Goal: Transaction & Acquisition: Purchase product/service

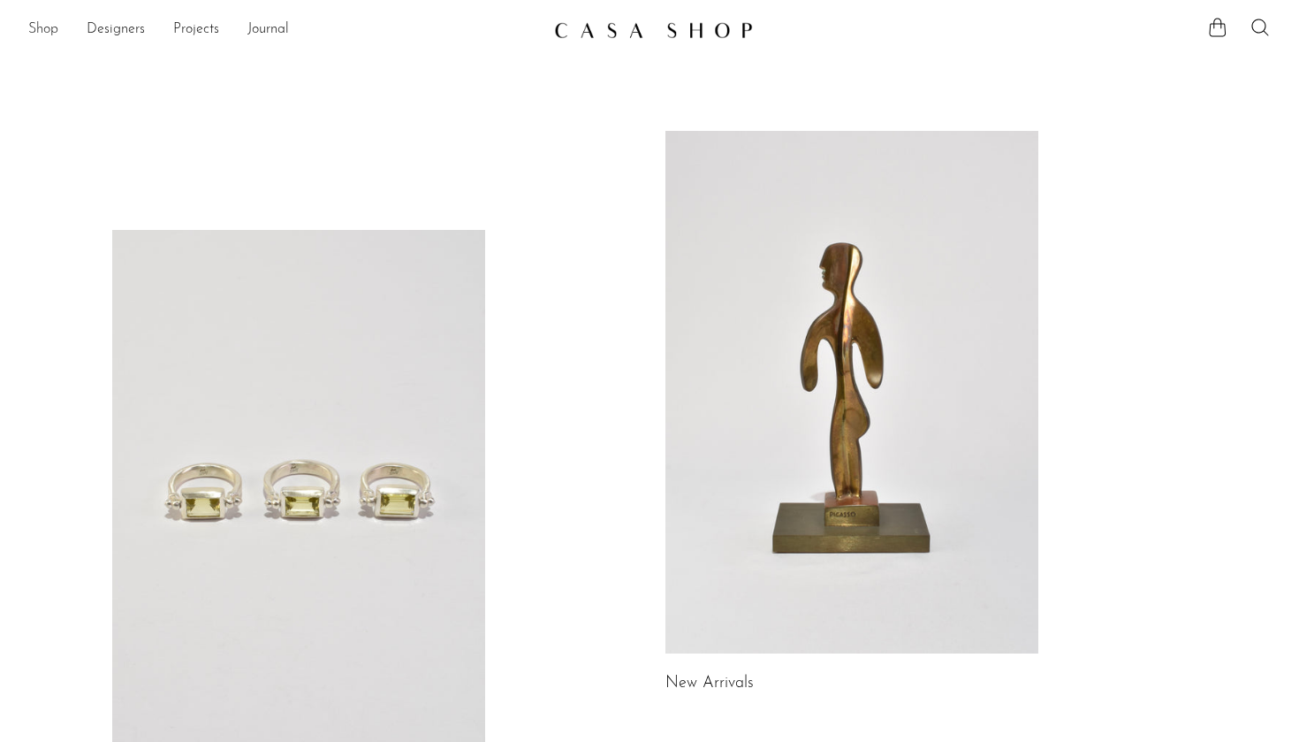
click at [41, 31] on link "Shop" at bounding box center [43, 30] width 30 height 23
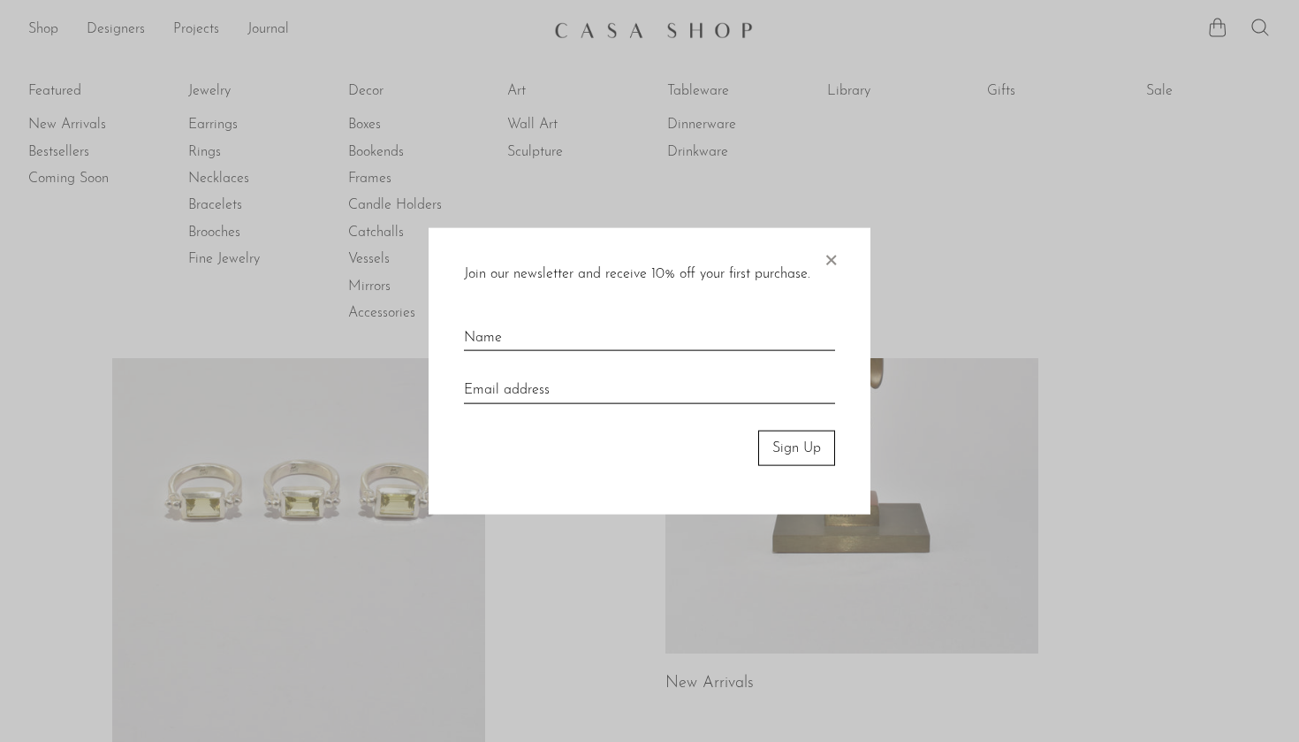
click at [828, 257] on span "×" at bounding box center [831, 255] width 18 height 57
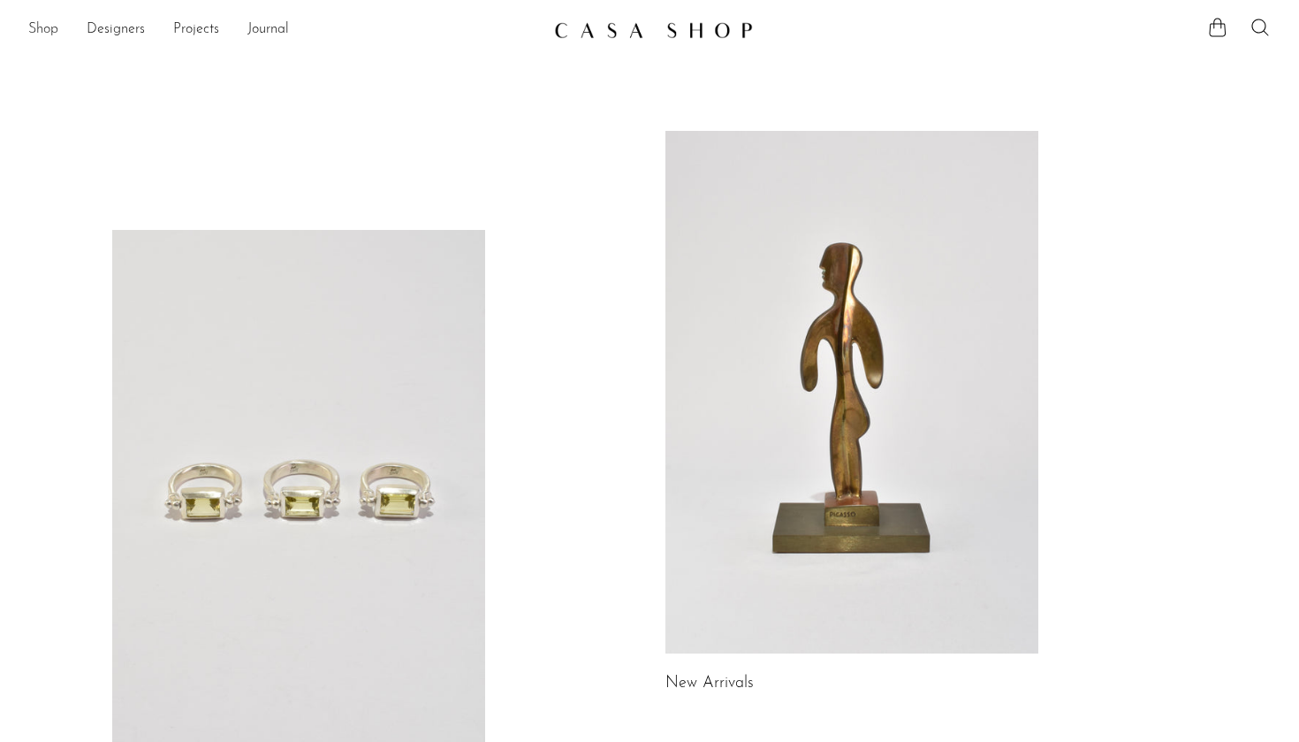
click at [37, 31] on link "Shop" at bounding box center [43, 30] width 30 height 23
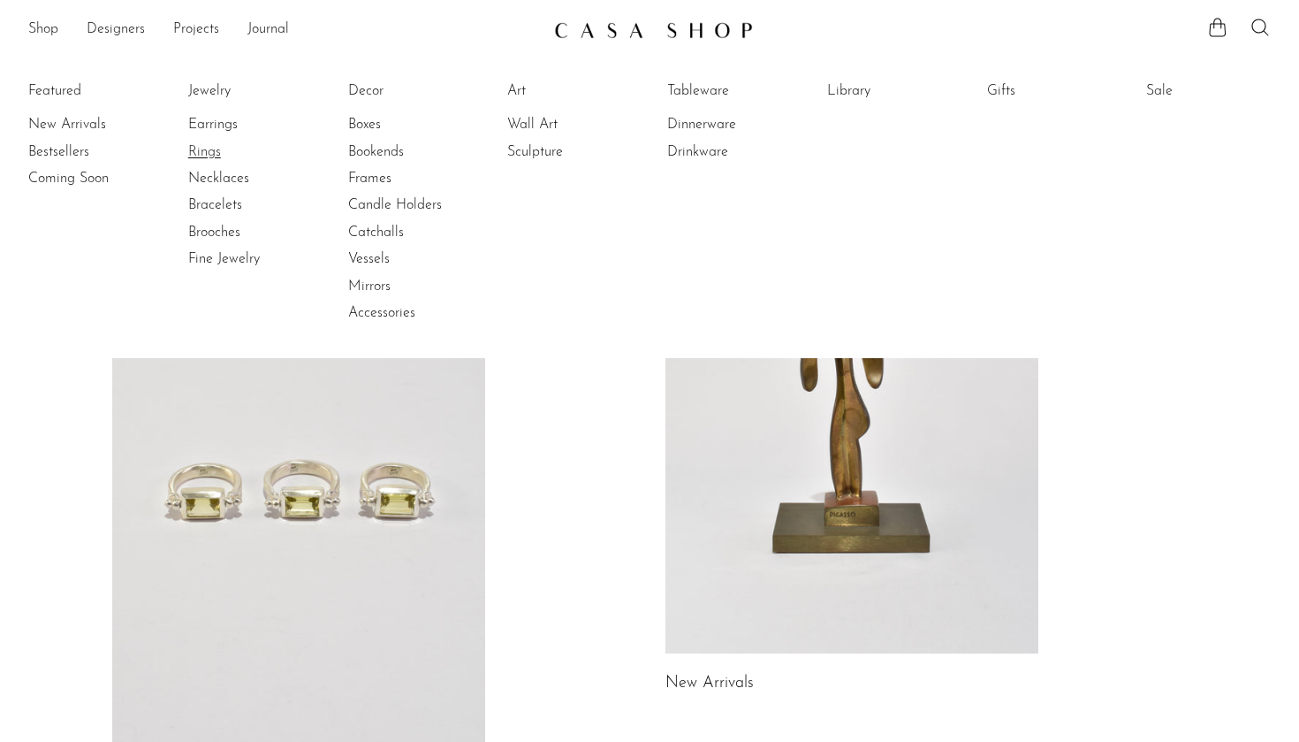
click at [209, 149] on link "Rings" at bounding box center [254, 151] width 133 height 19
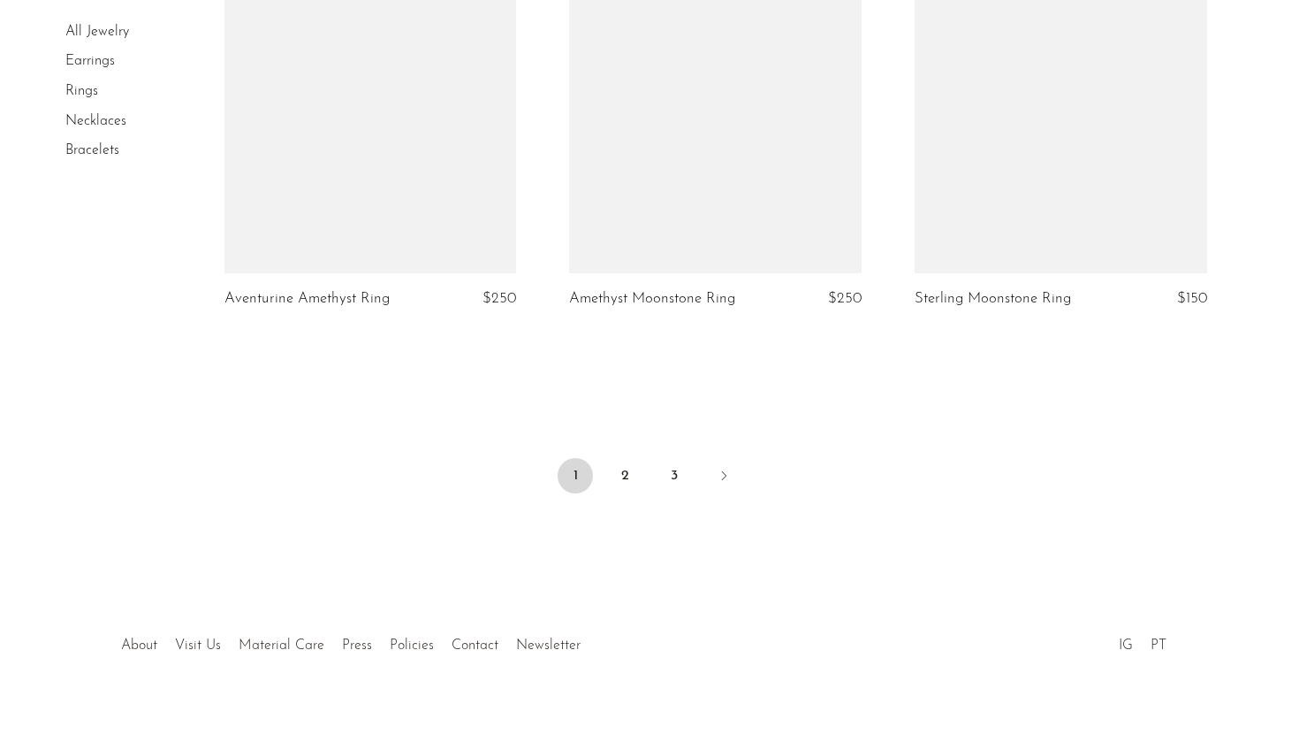
scroll to position [5712, 0]
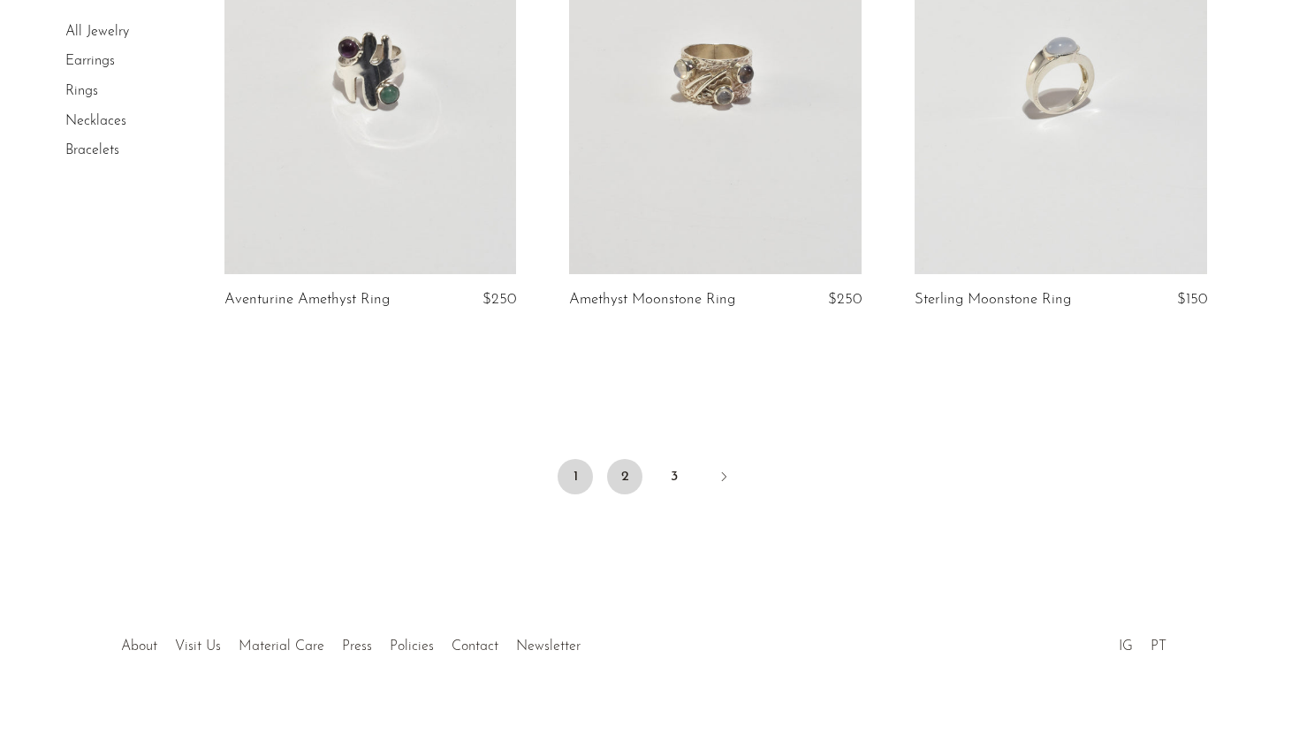
click at [624, 459] on link "2" at bounding box center [624, 476] width 35 height 35
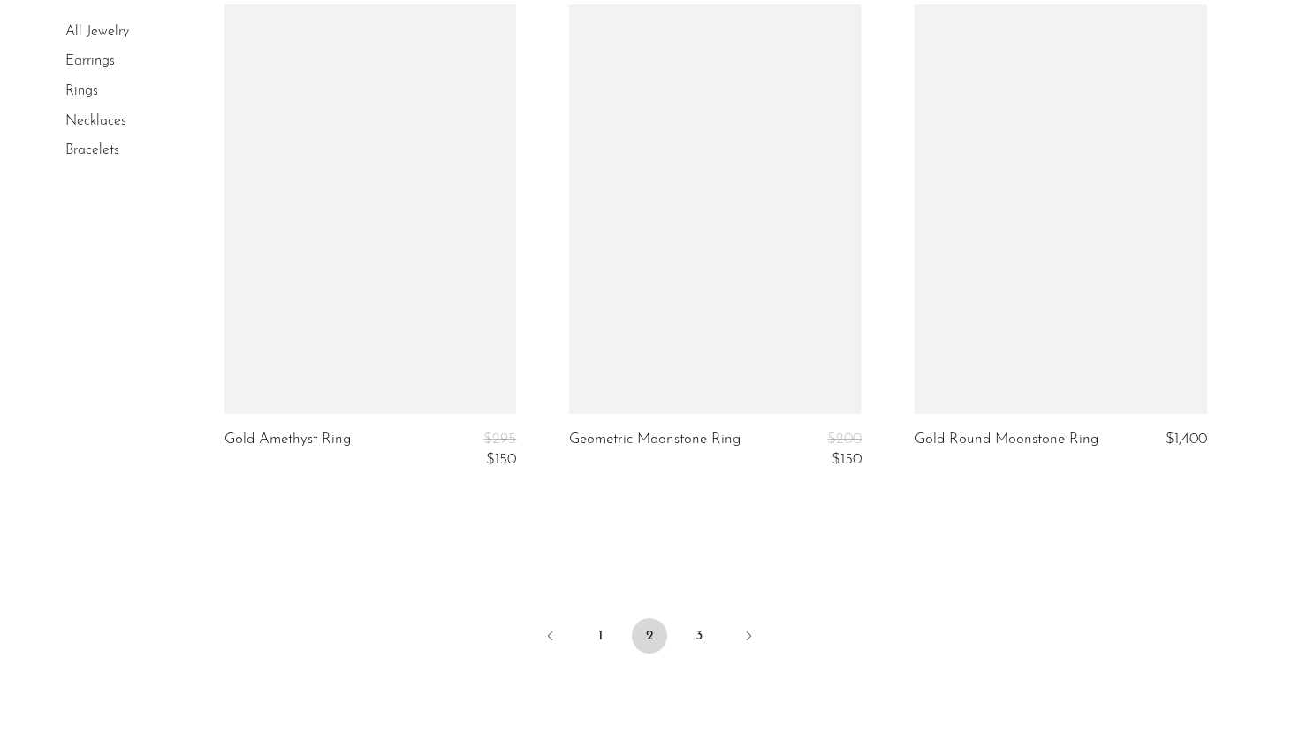
scroll to position [5670, 0]
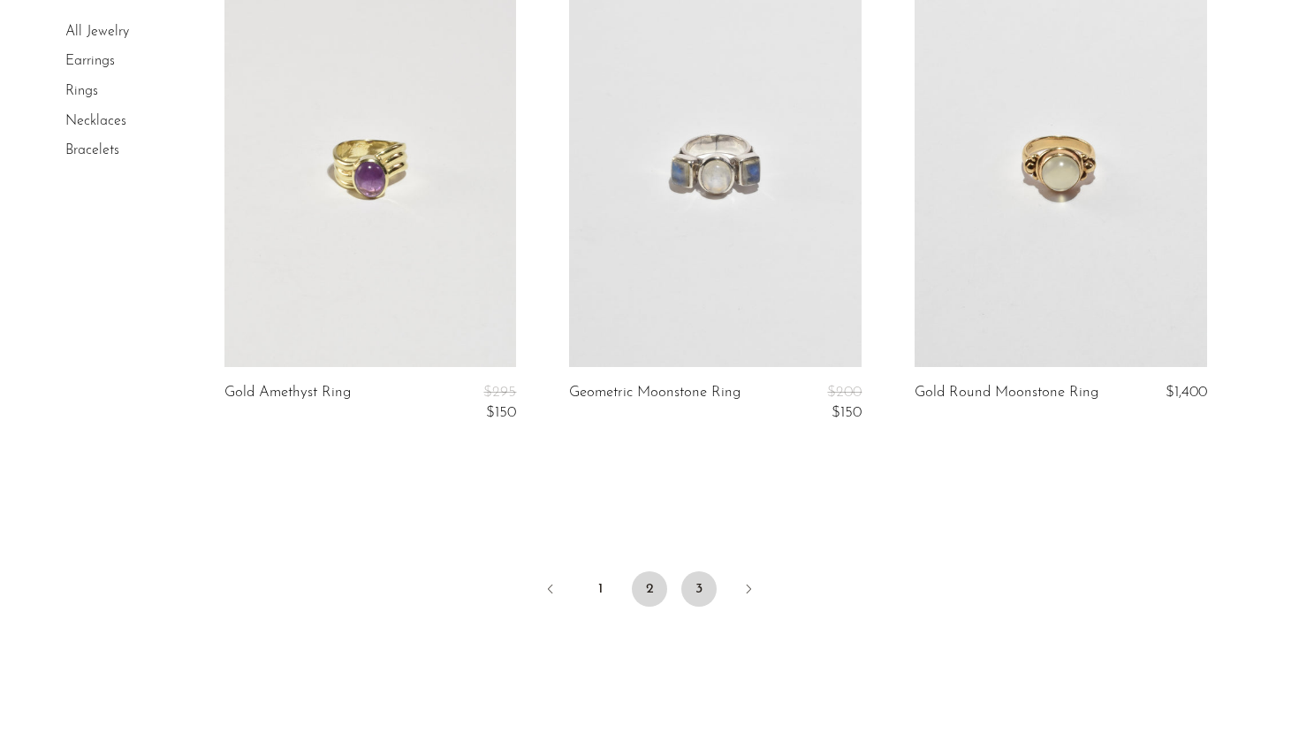
click at [698, 581] on link "3" at bounding box center [699, 588] width 35 height 35
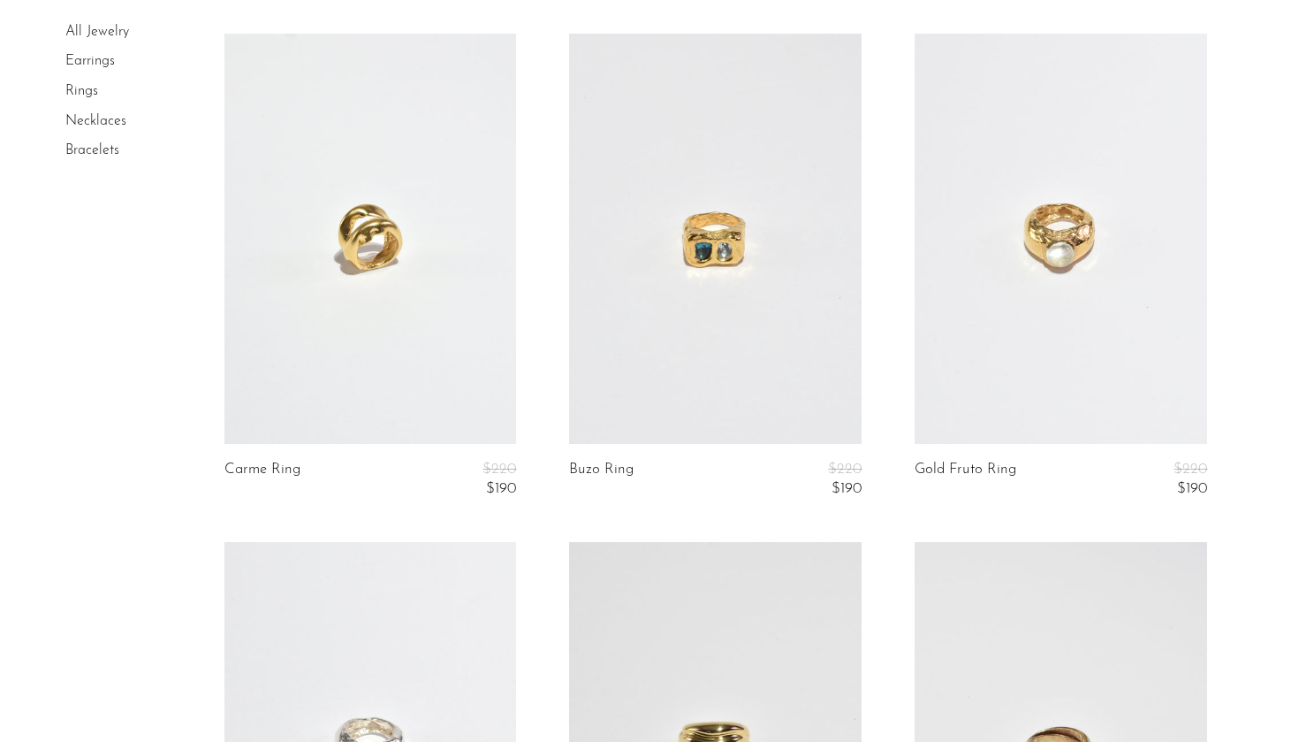
scroll to position [3164, 0]
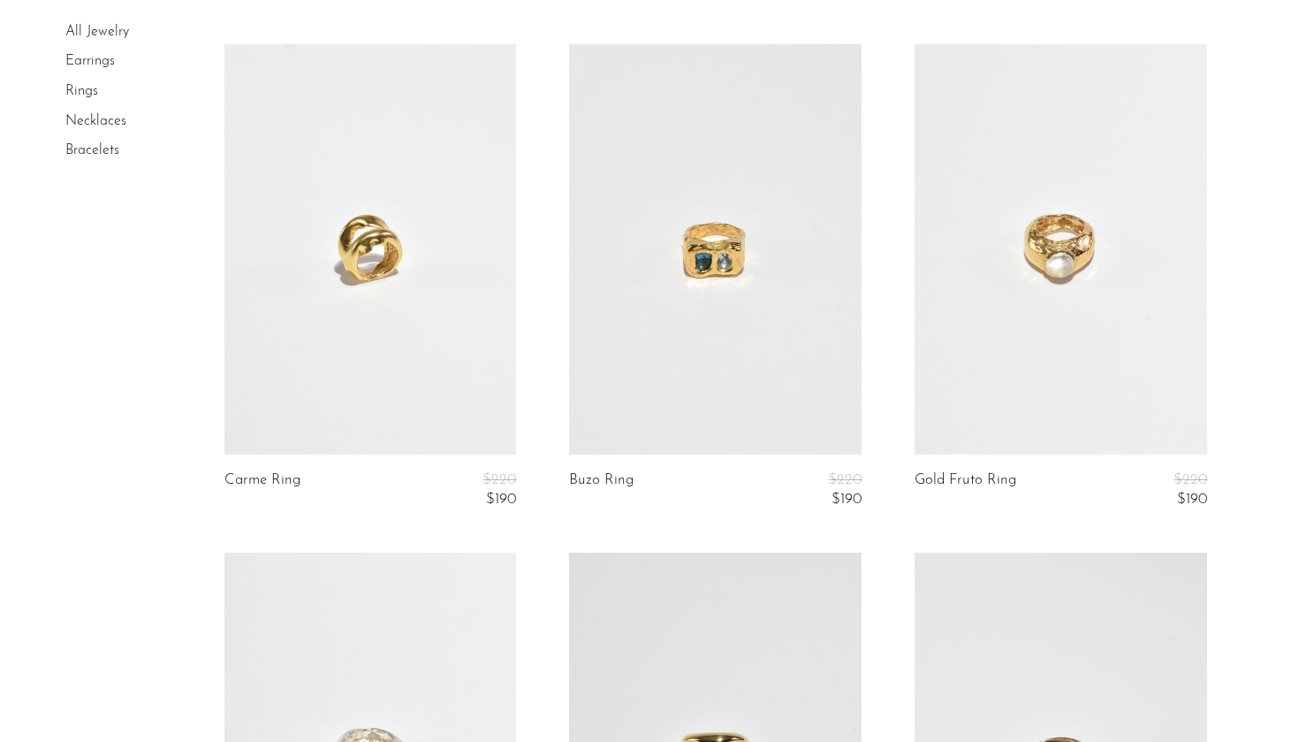
click at [704, 263] on link at bounding box center [715, 248] width 293 height 409
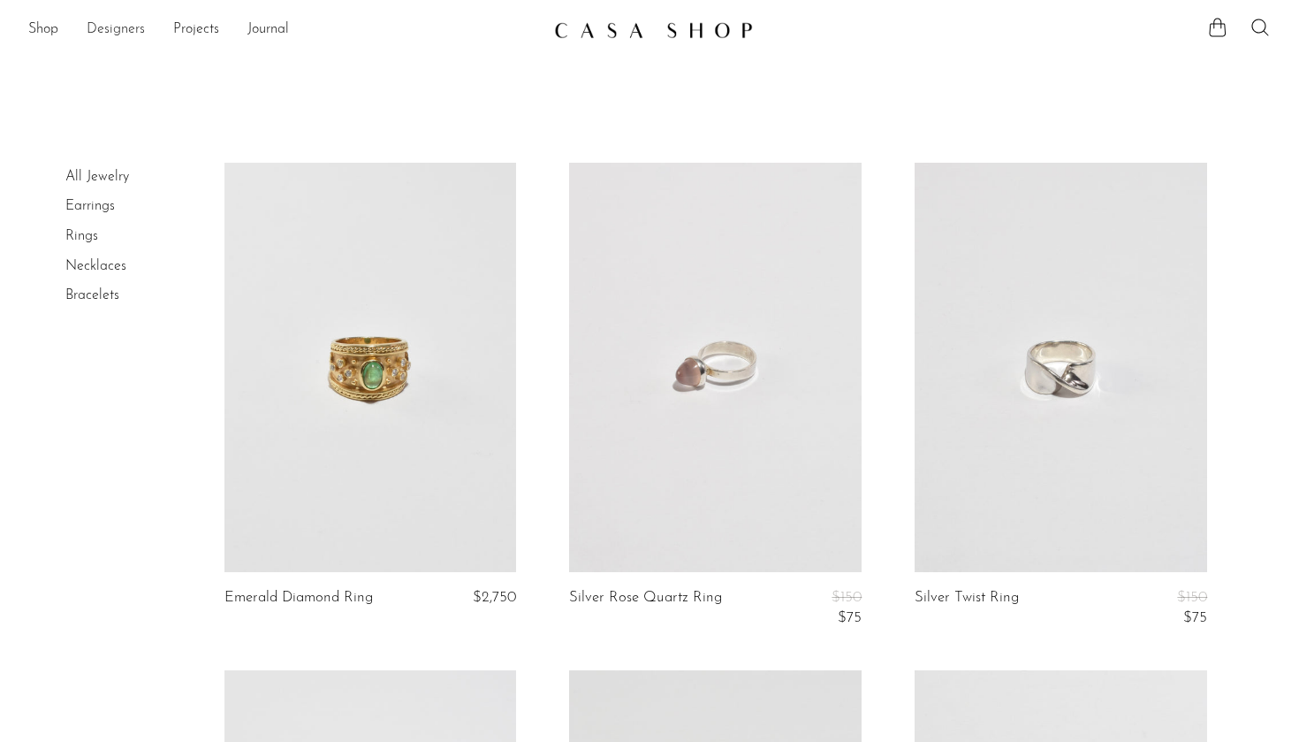
scroll to position [0, 0]
click at [79, 233] on link "Rings" at bounding box center [81, 236] width 33 height 14
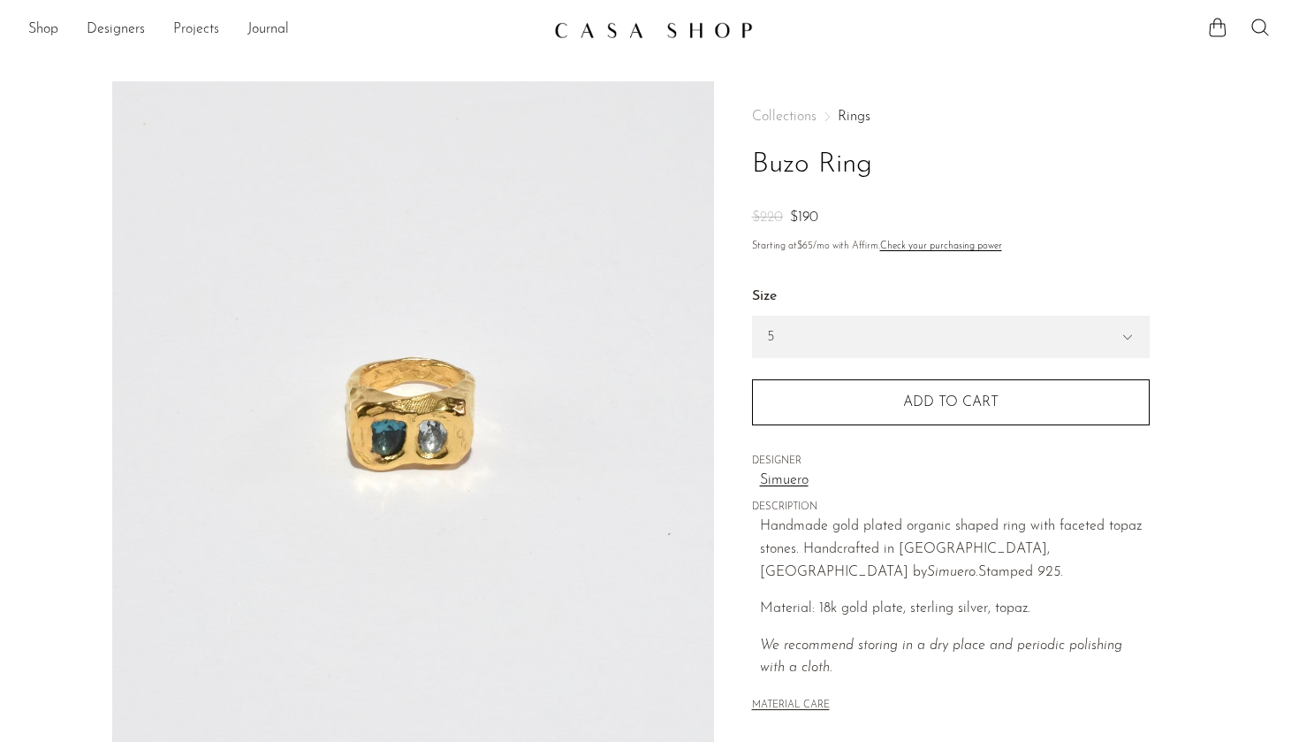
click at [198, 31] on link "Projects" at bounding box center [196, 30] width 46 height 23
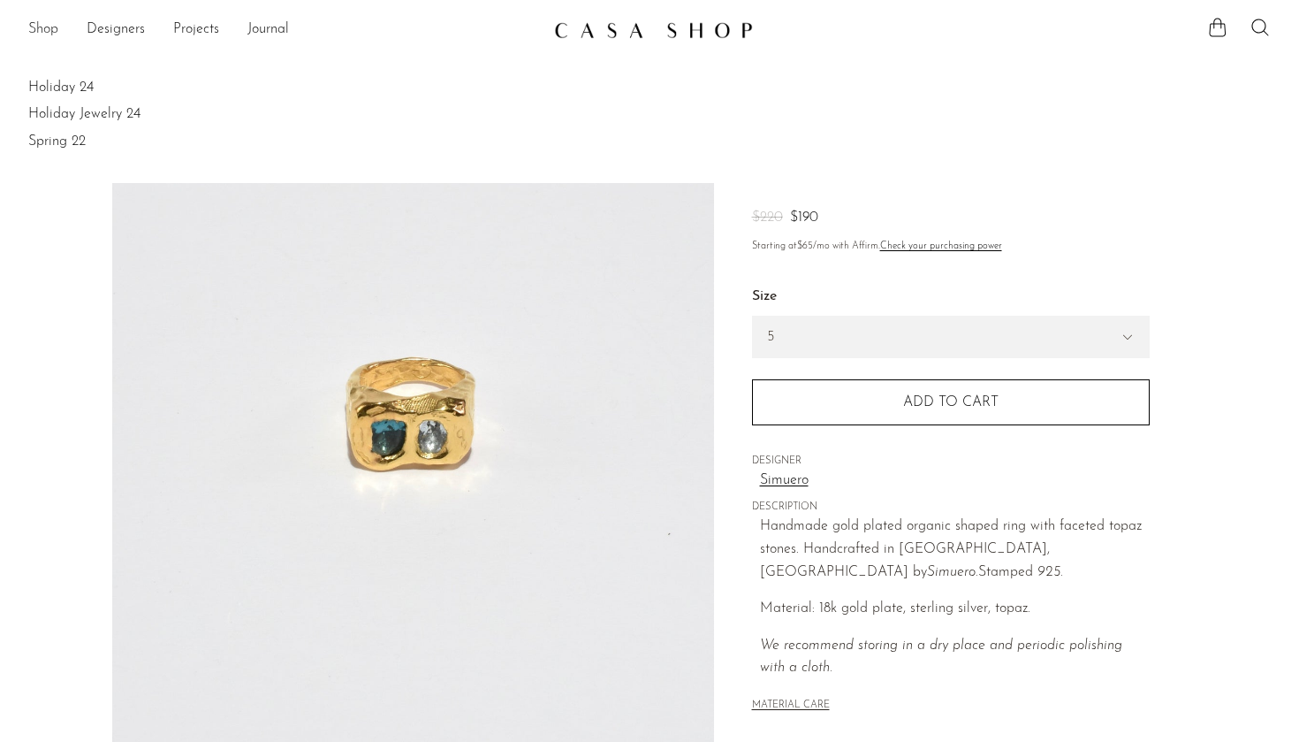
click at [39, 30] on link "Shop" at bounding box center [43, 30] width 30 height 23
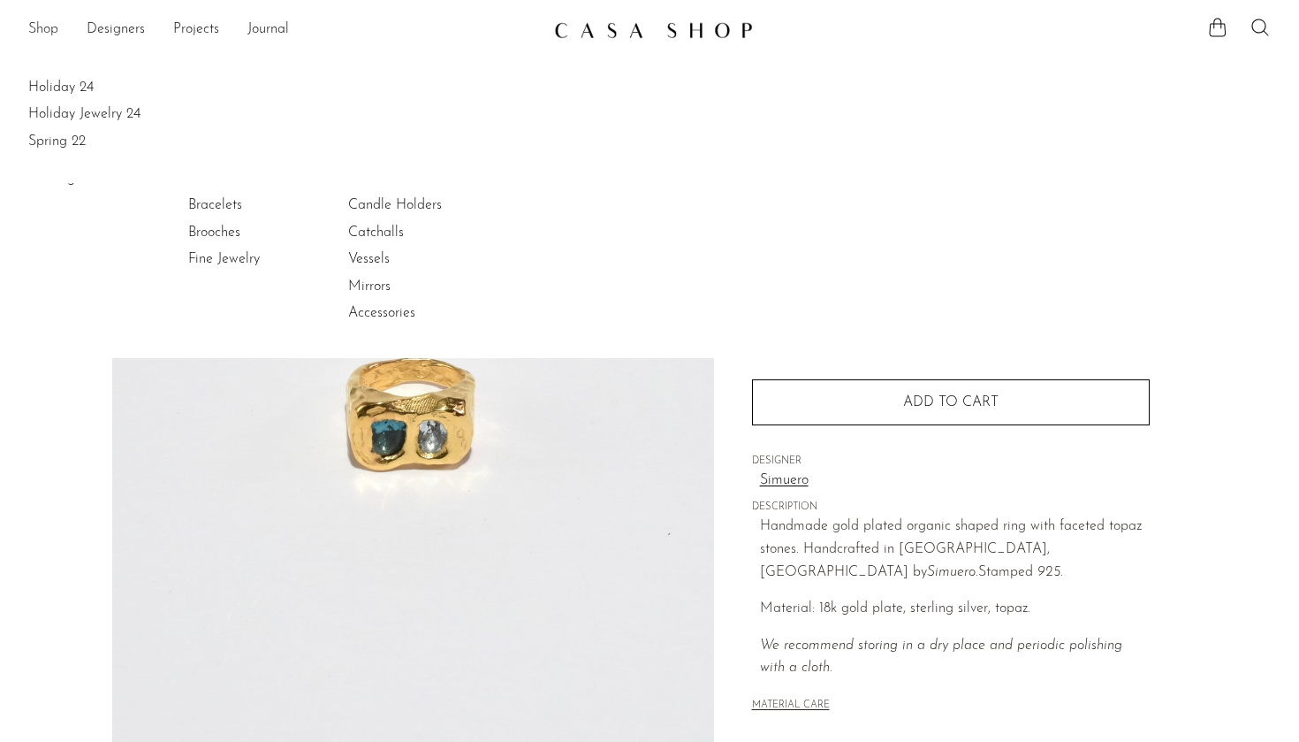
click at [41, 32] on link "Shop" at bounding box center [43, 30] width 30 height 23
click at [41, 27] on link "Shop" at bounding box center [43, 30] width 30 height 23
click at [39, 23] on link "Shop" at bounding box center [43, 30] width 30 height 23
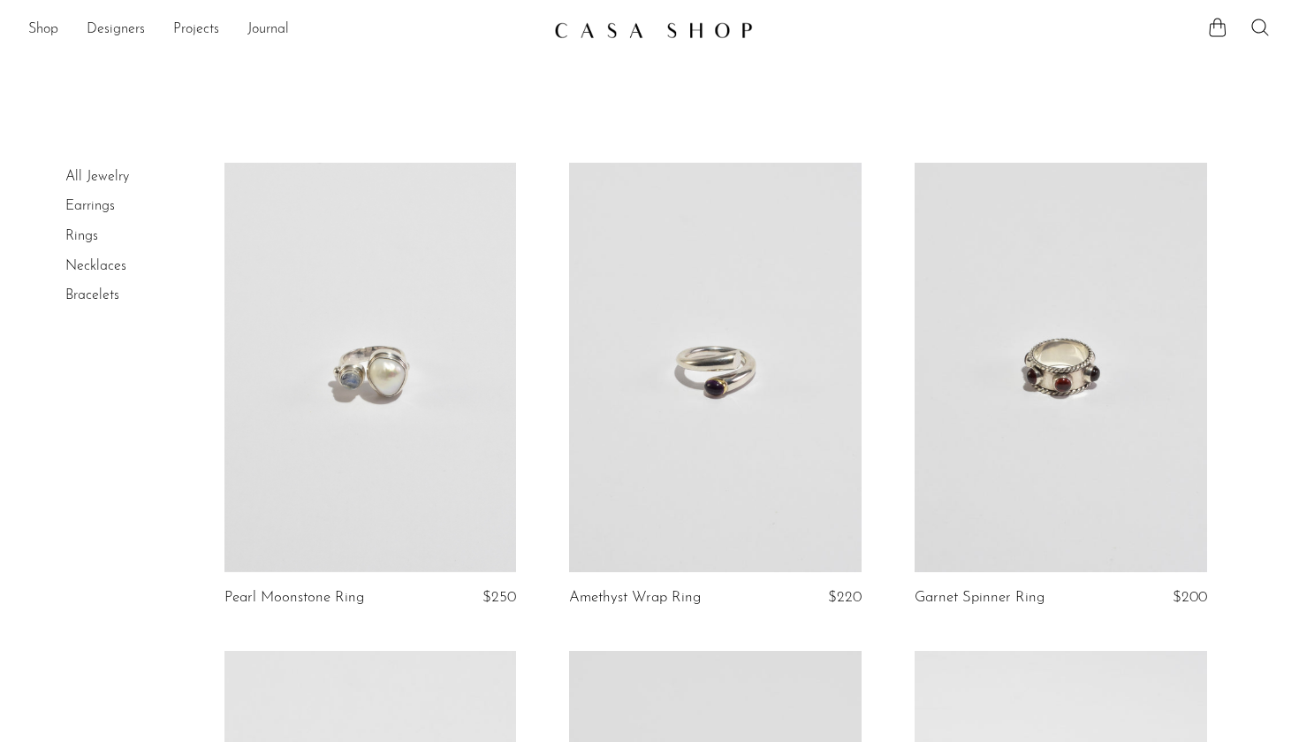
click at [100, 207] on link "Earrings" at bounding box center [90, 206] width 50 height 14
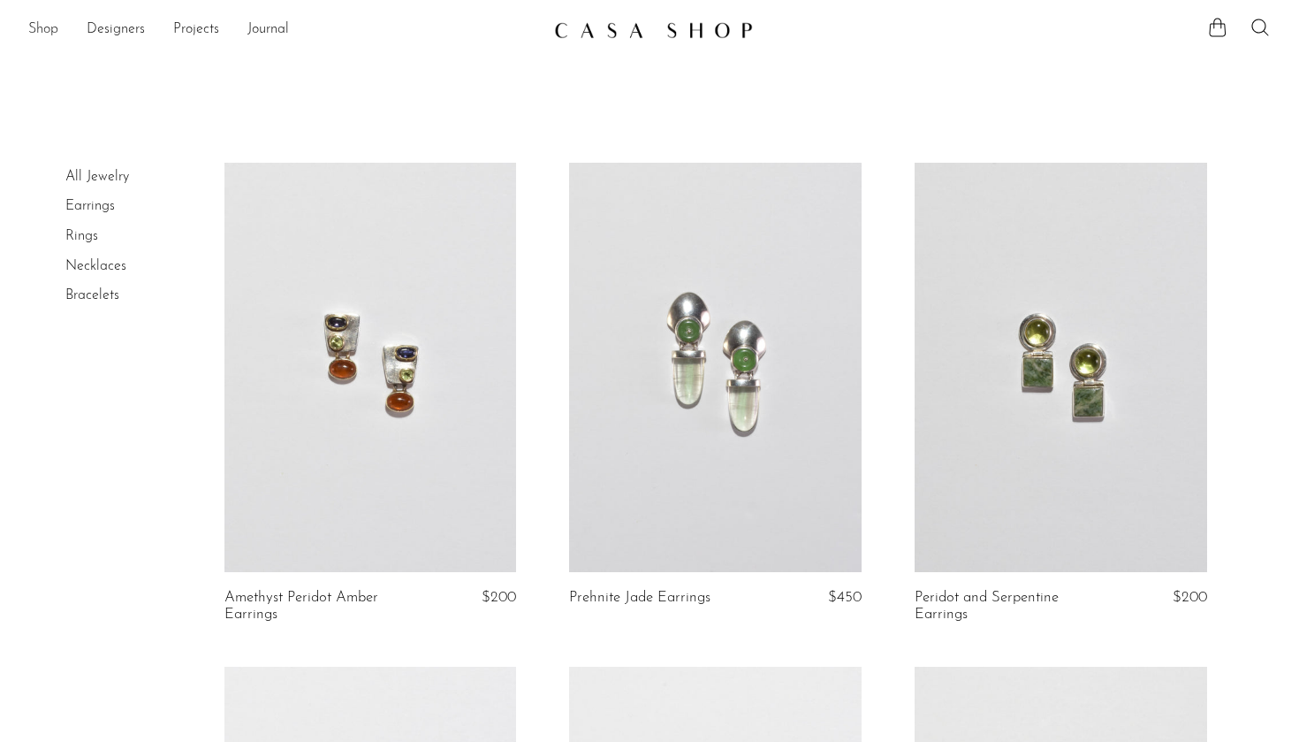
click at [44, 27] on link "Shop" at bounding box center [43, 30] width 30 height 23
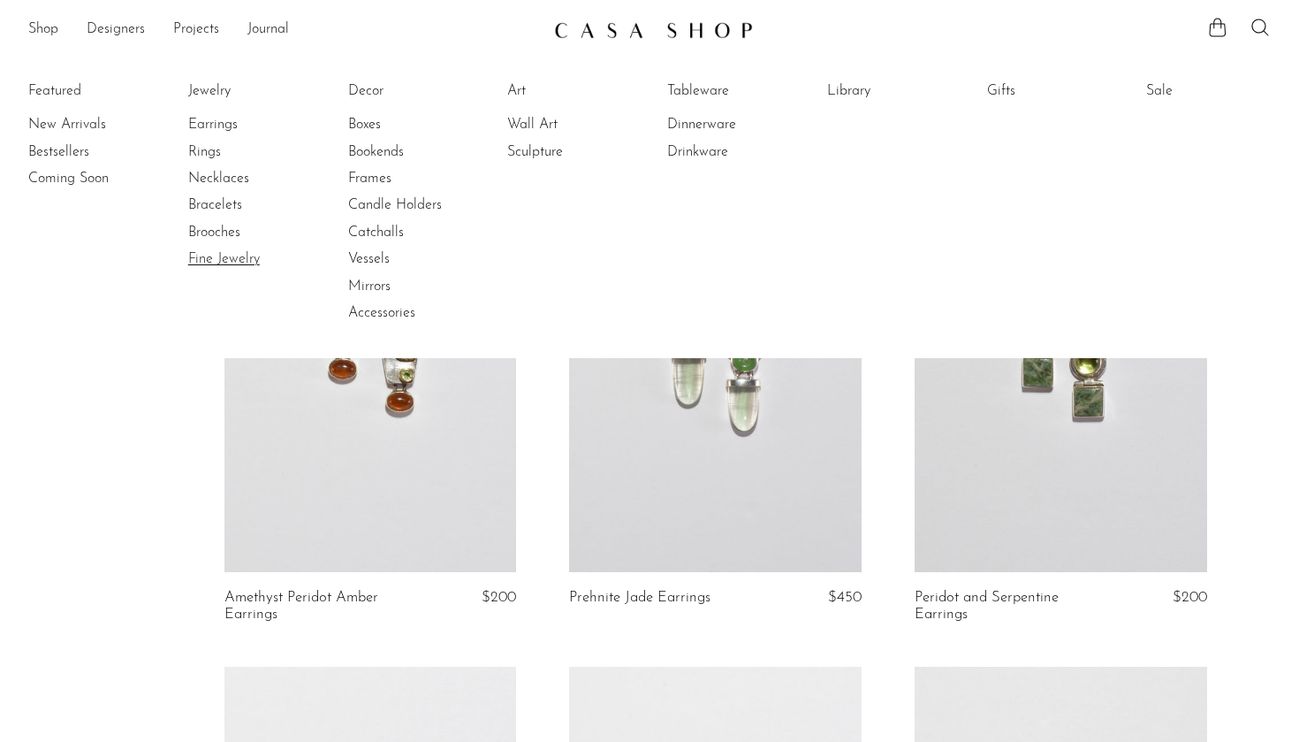
click at [244, 255] on link "Fine Jewelry" at bounding box center [254, 258] width 133 height 19
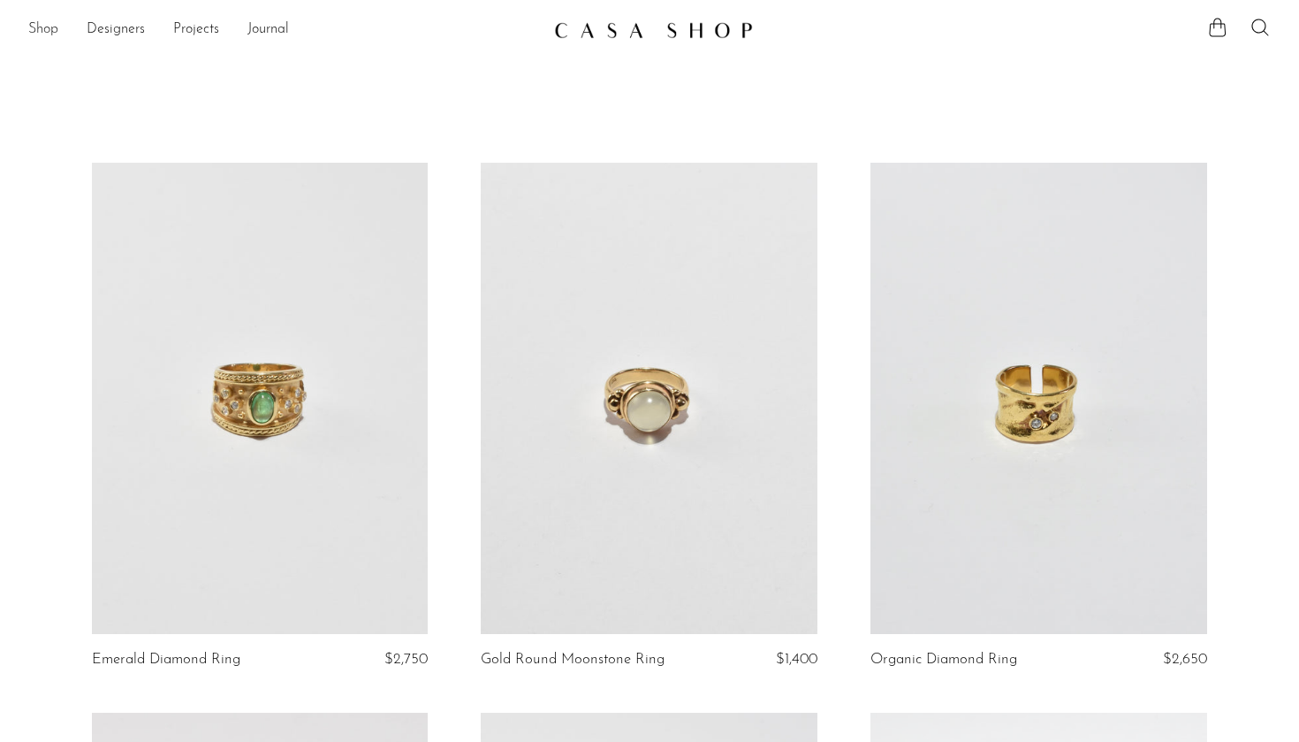
click at [41, 29] on link "Shop" at bounding box center [43, 30] width 30 height 23
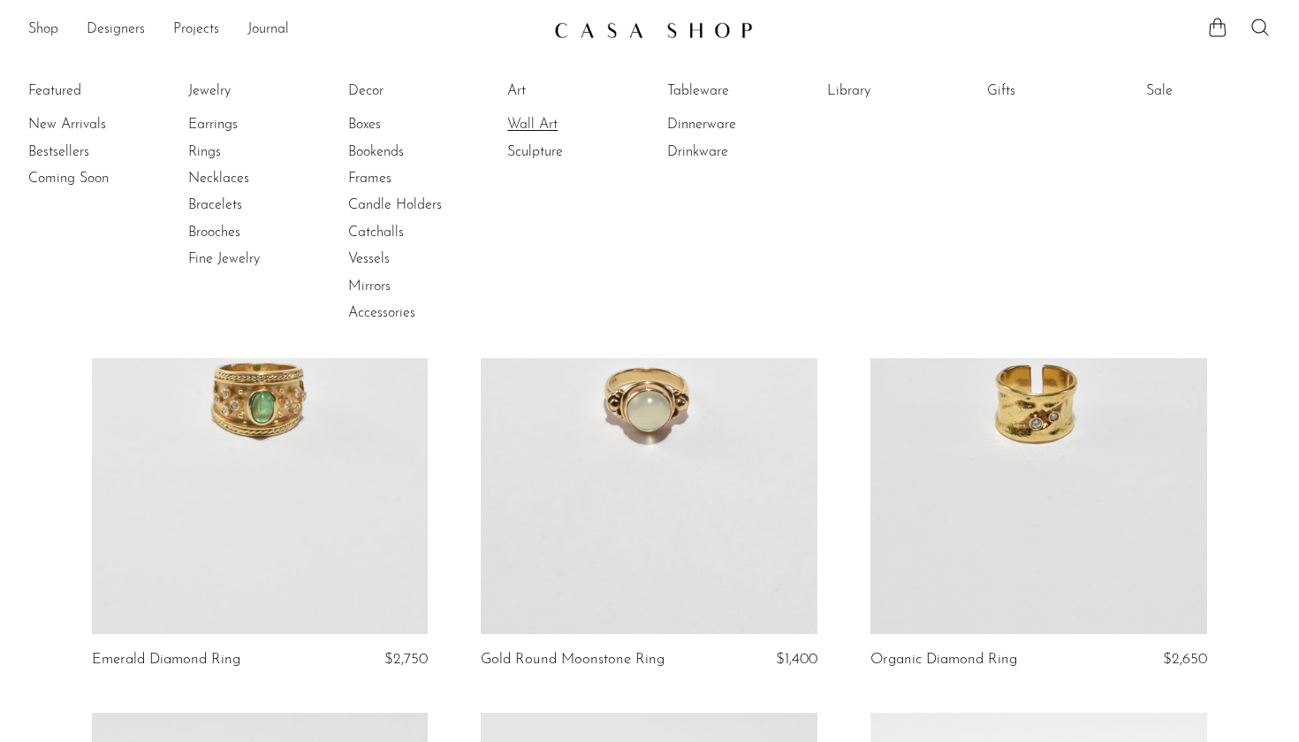
click at [527, 120] on link "Wall Art" at bounding box center [573, 124] width 133 height 19
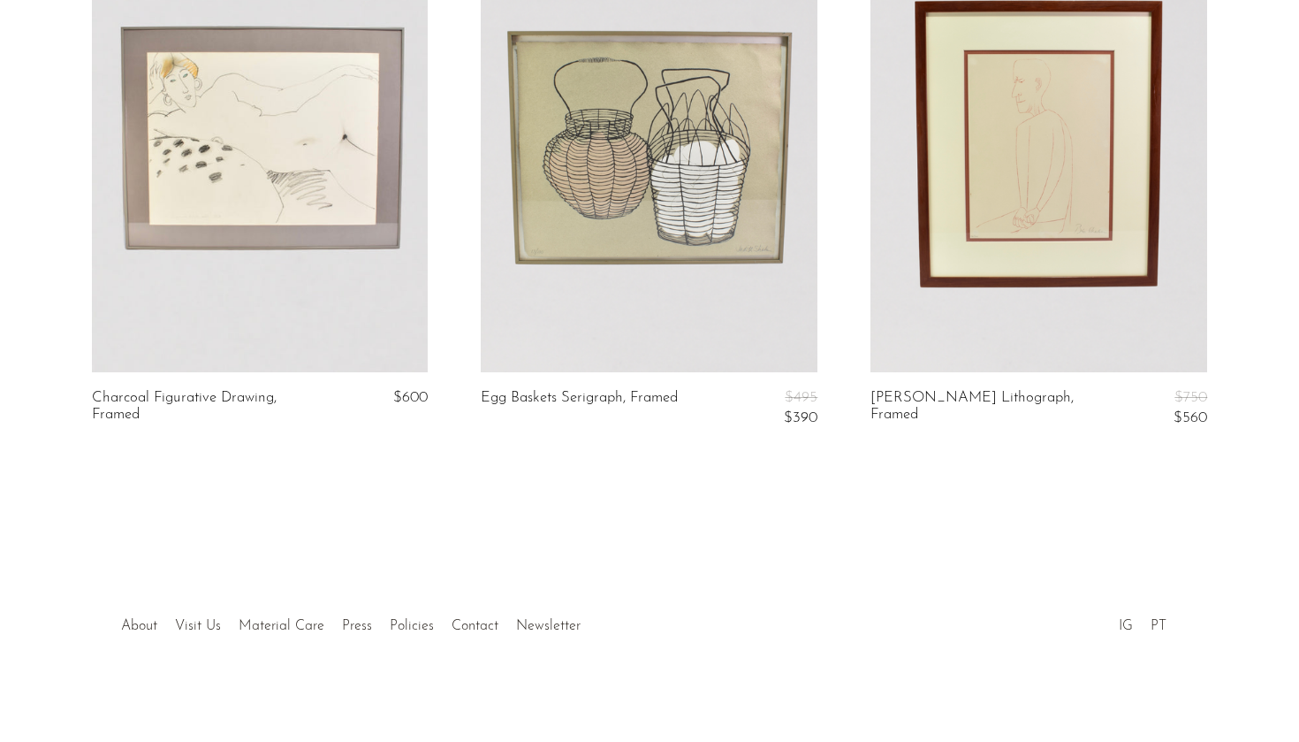
scroll to position [1942, 0]
